Goal: Check status: Check status

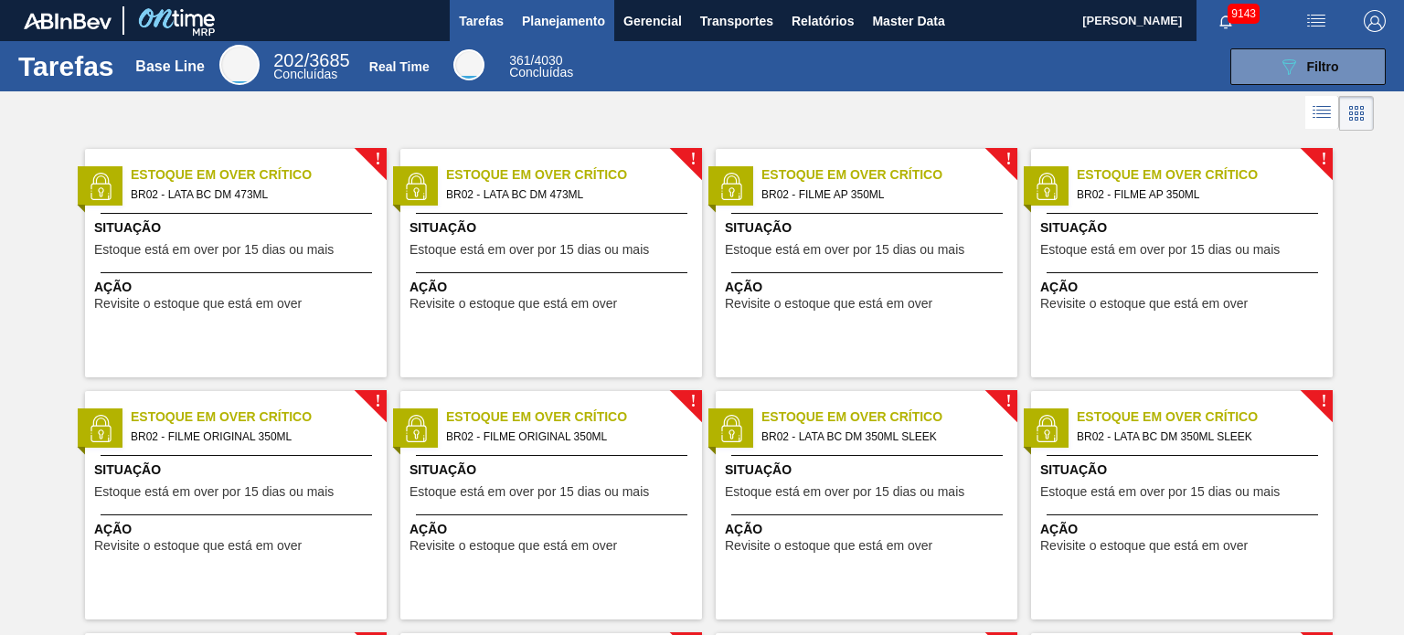
click at [548, 12] on span "Planejamento" at bounding box center [563, 21] width 83 height 22
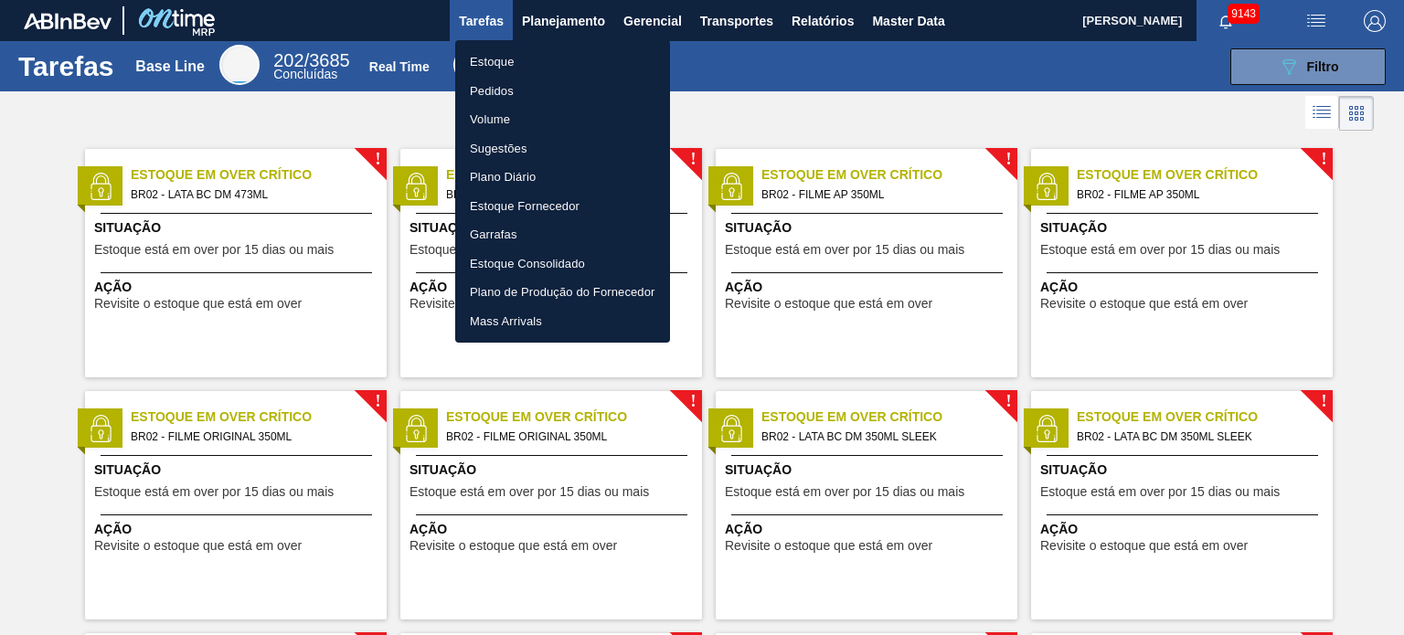
click at [530, 53] on li "Estoque" at bounding box center [562, 62] width 215 height 29
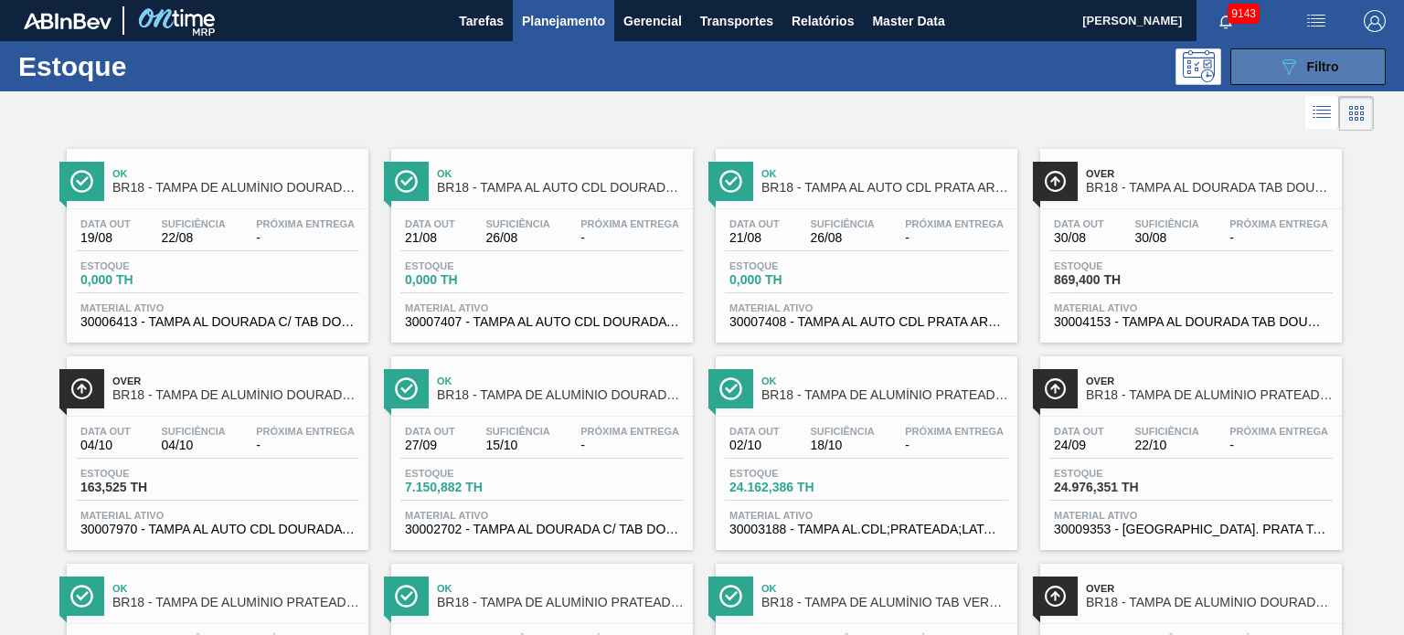
click at [1380, 54] on button "089F7B8B-B2A5-4AFE-B5C0-19BA573D28AC Filtro" at bounding box center [1307, 66] width 155 height 37
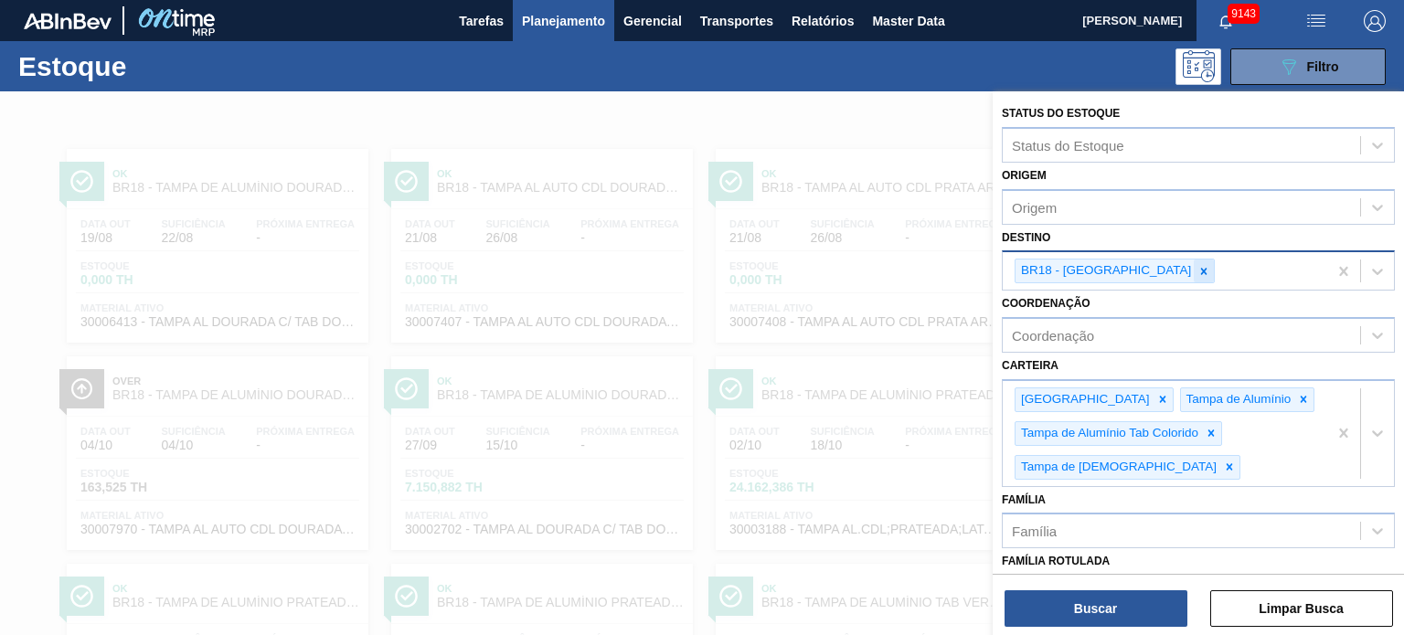
click at [1194, 277] on div at bounding box center [1204, 271] width 20 height 23
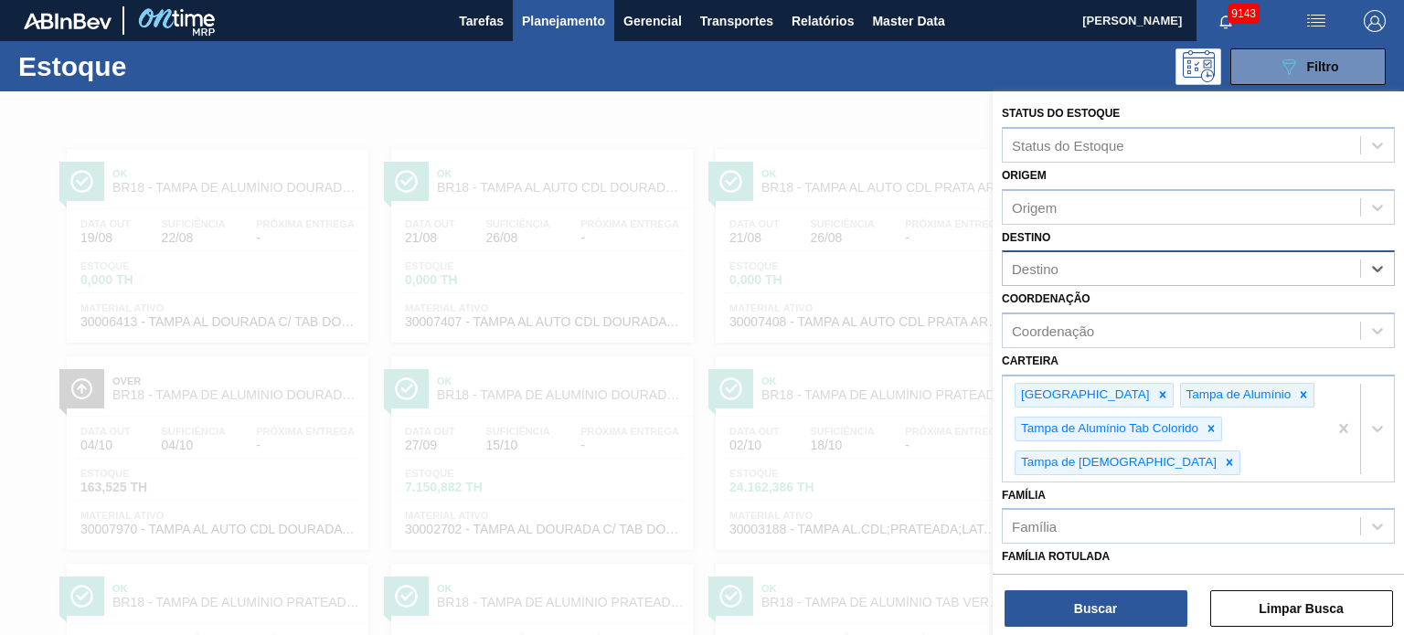
type input "11"
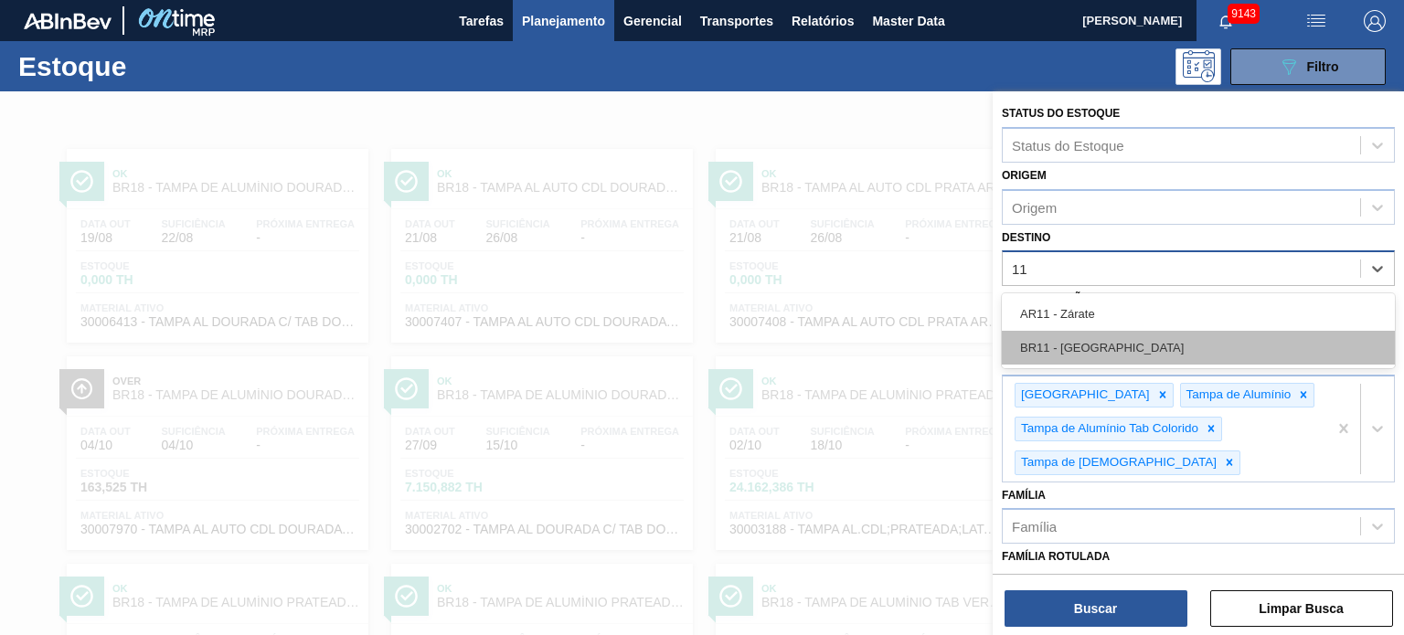
click at [1131, 345] on div "BR11 - São Luís" at bounding box center [1198, 348] width 393 height 34
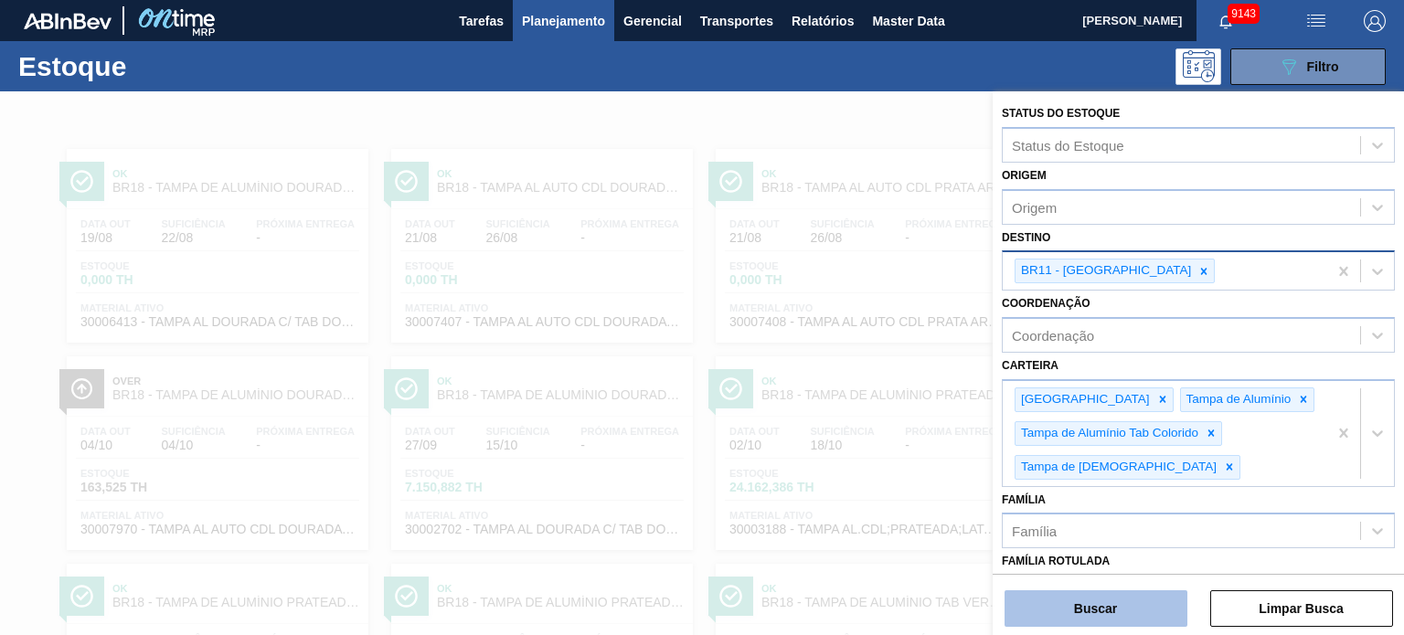
click at [1126, 614] on button "Buscar" at bounding box center [1095, 608] width 183 height 37
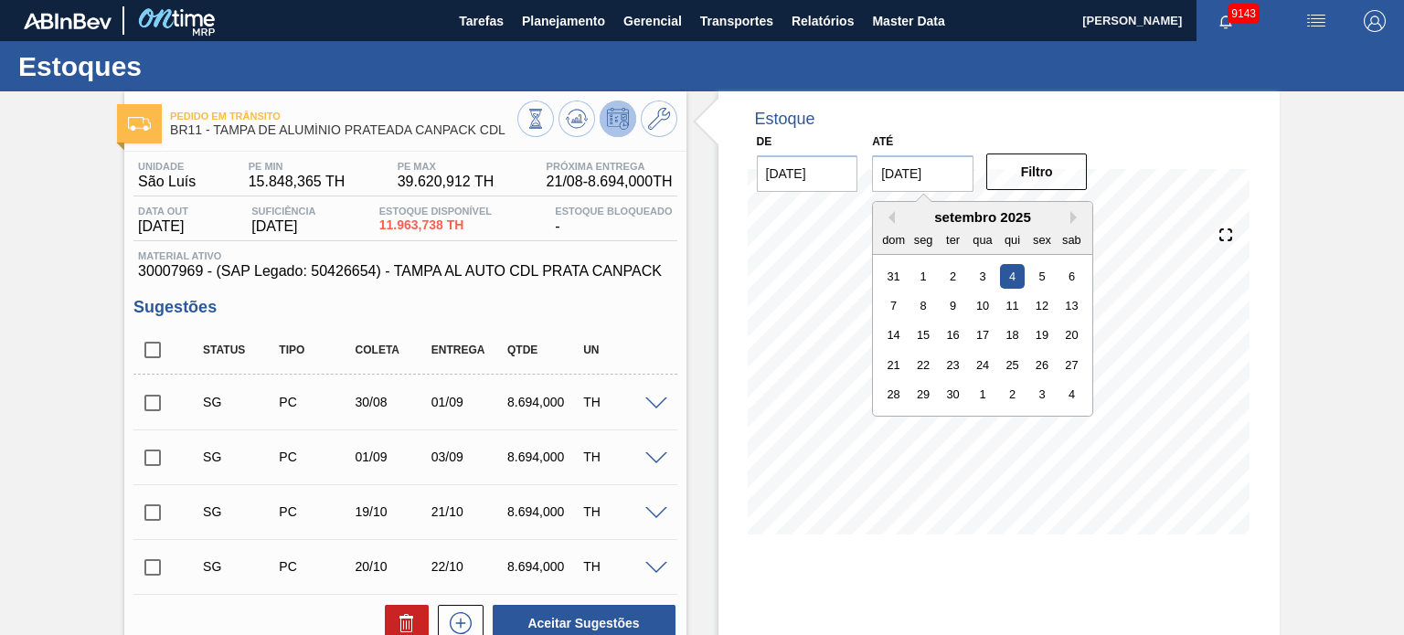
click at [936, 173] on input "04/09/2025" at bounding box center [922, 173] width 101 height 37
click at [1070, 217] on button "Next Month" at bounding box center [1076, 217] width 13 height 13
click at [1052, 394] on div "31" at bounding box center [1042, 394] width 25 height 25
type input "[DATE]"
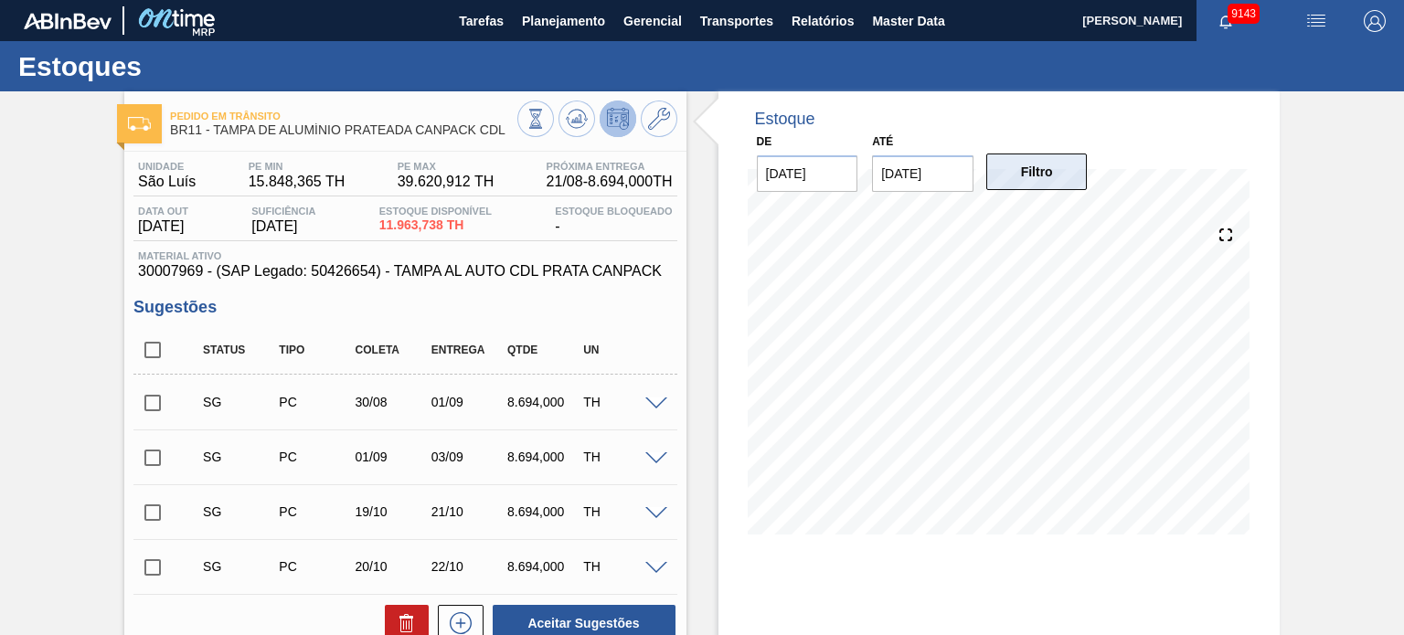
click at [1046, 185] on button "Filtro" at bounding box center [1036, 172] width 101 height 37
click at [149, 358] on input "checkbox" at bounding box center [152, 350] width 38 height 38
checkbox input "true"
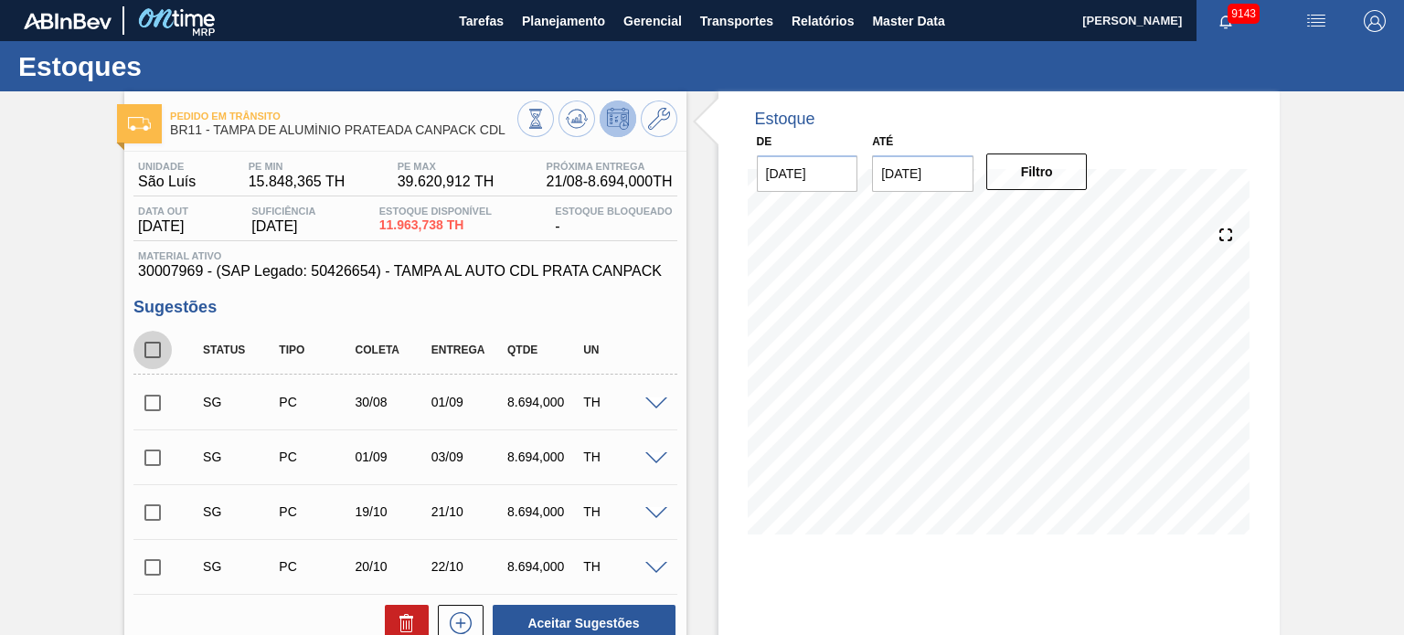
checkbox input "true"
click at [402, 614] on icon at bounding box center [407, 623] width 22 height 22
checkbox input "false"
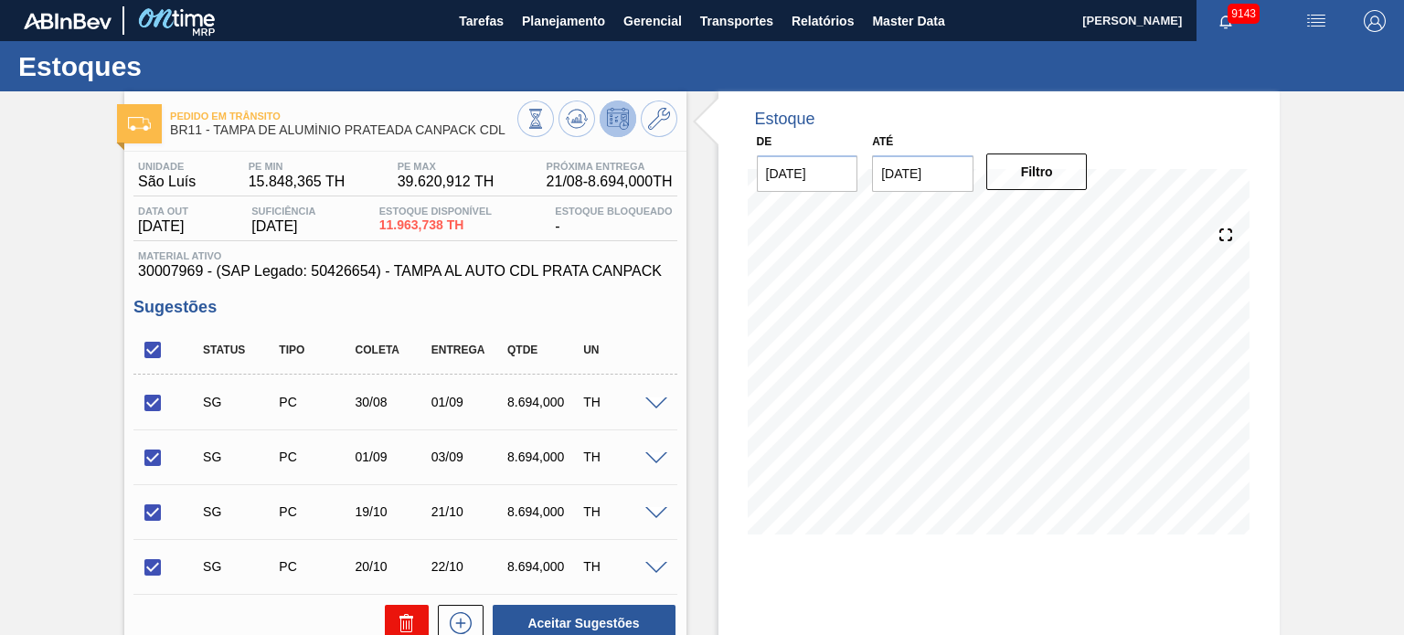
checkbox input "false"
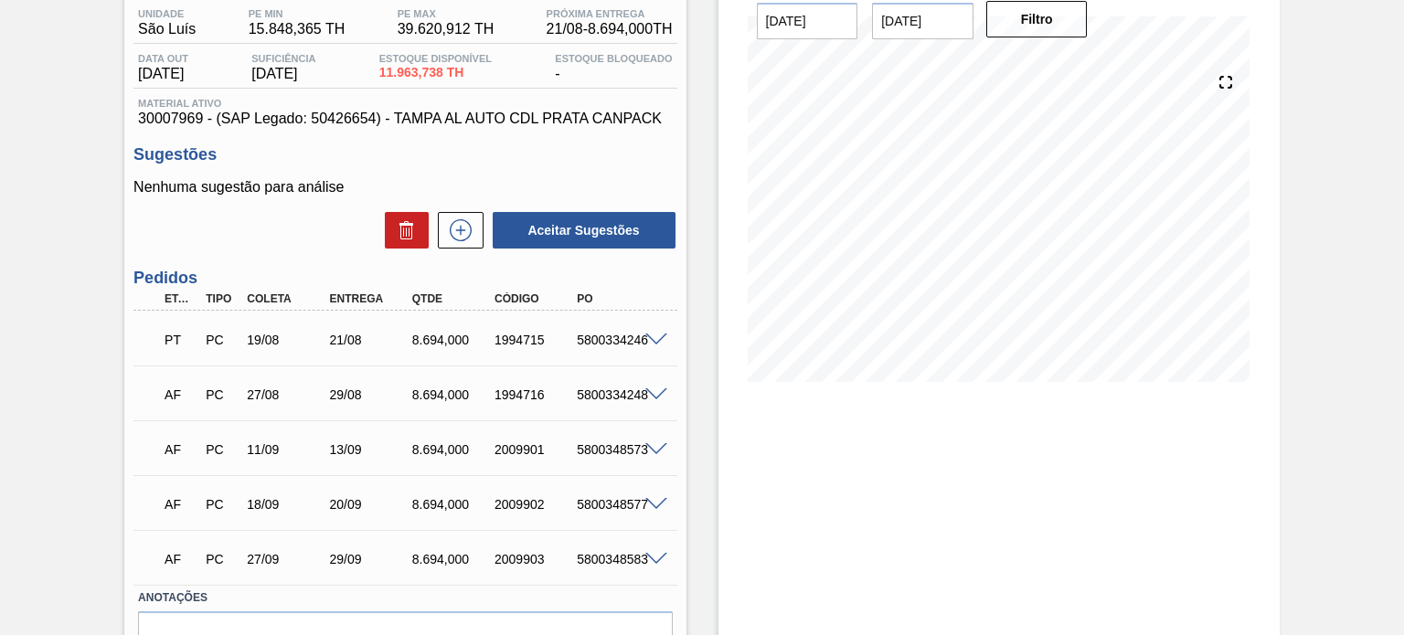
scroll to position [183, 0]
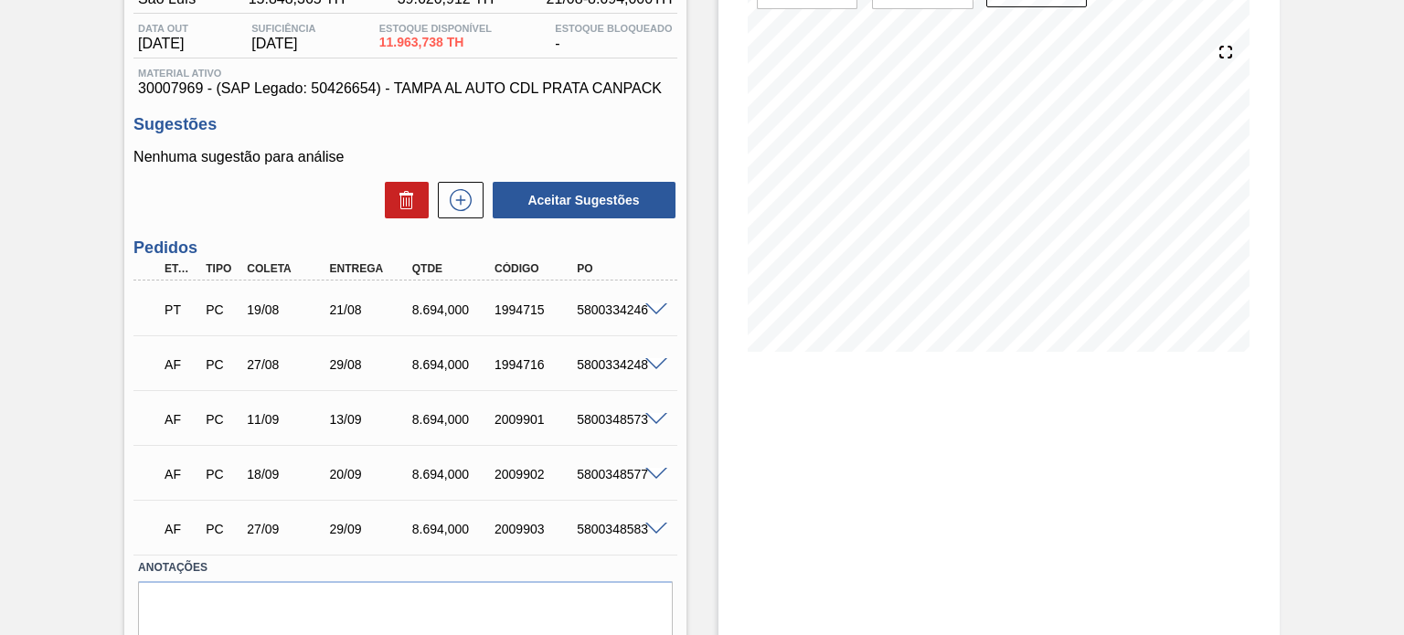
click at [645, 362] on span at bounding box center [656, 365] width 22 height 14
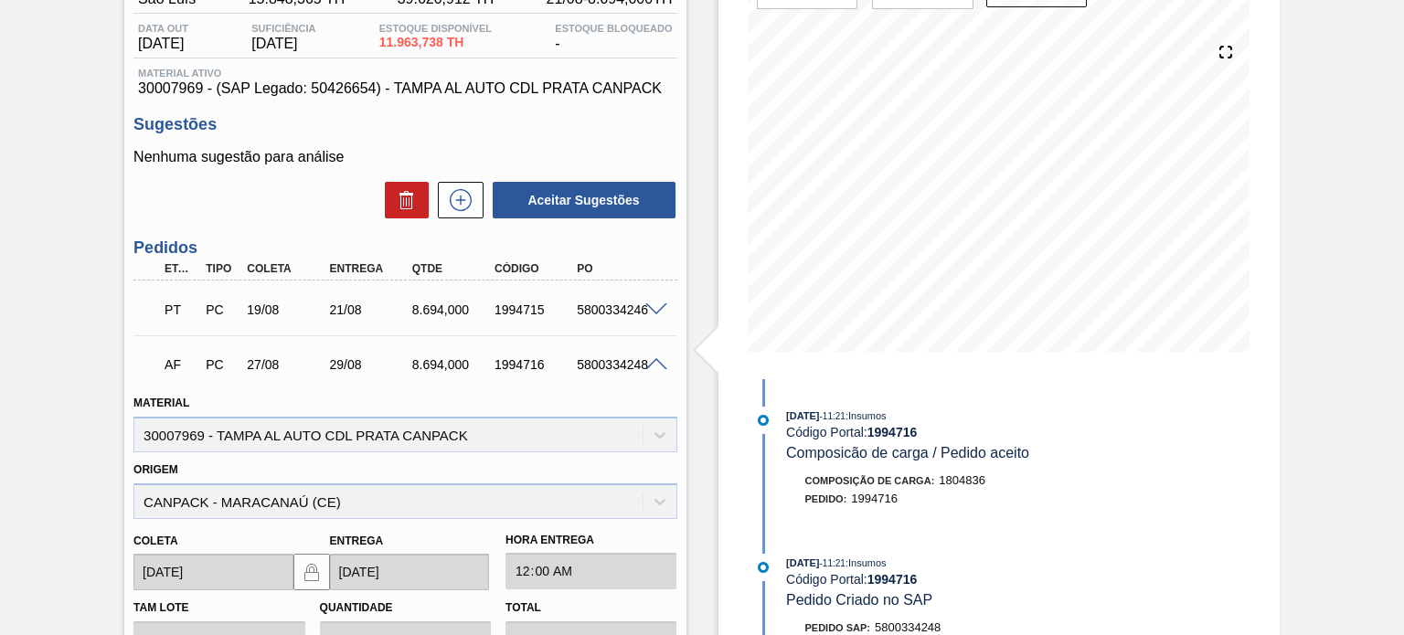
click at [650, 360] on span at bounding box center [656, 365] width 22 height 14
